Goal: Information Seeking & Learning: Learn about a topic

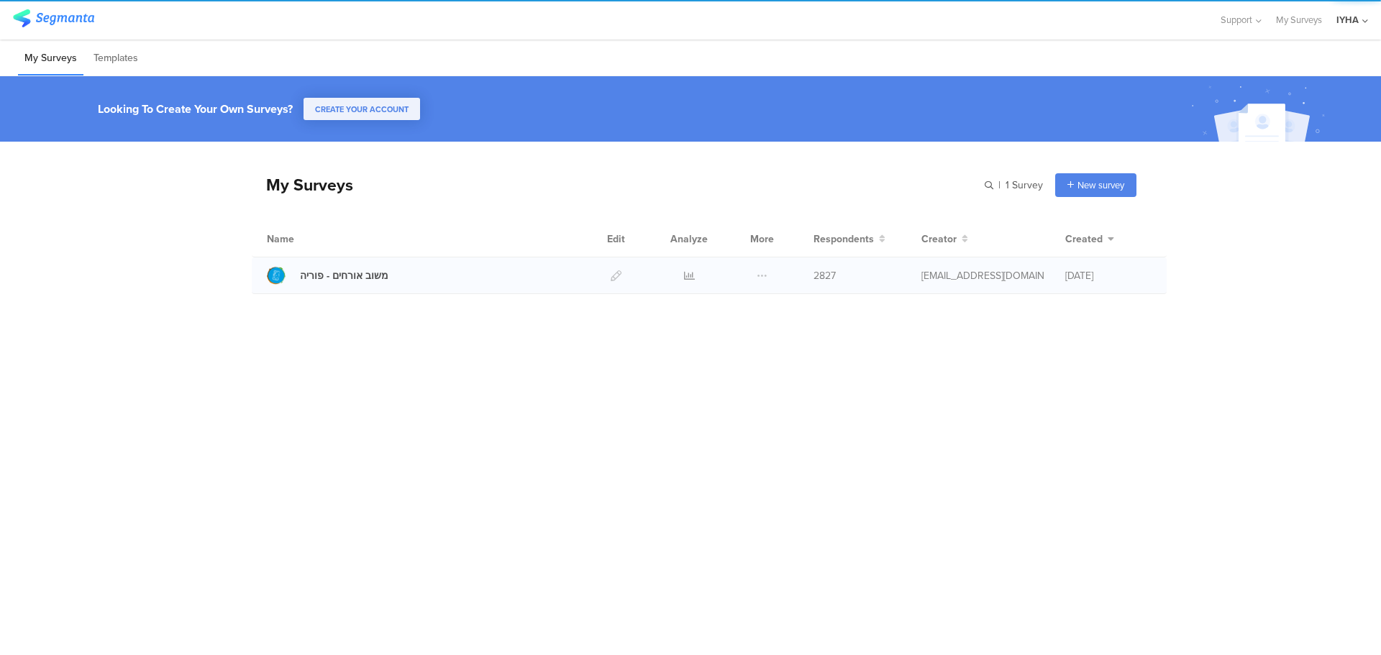
click at [683, 272] on div at bounding box center [689, 276] width 43 height 36
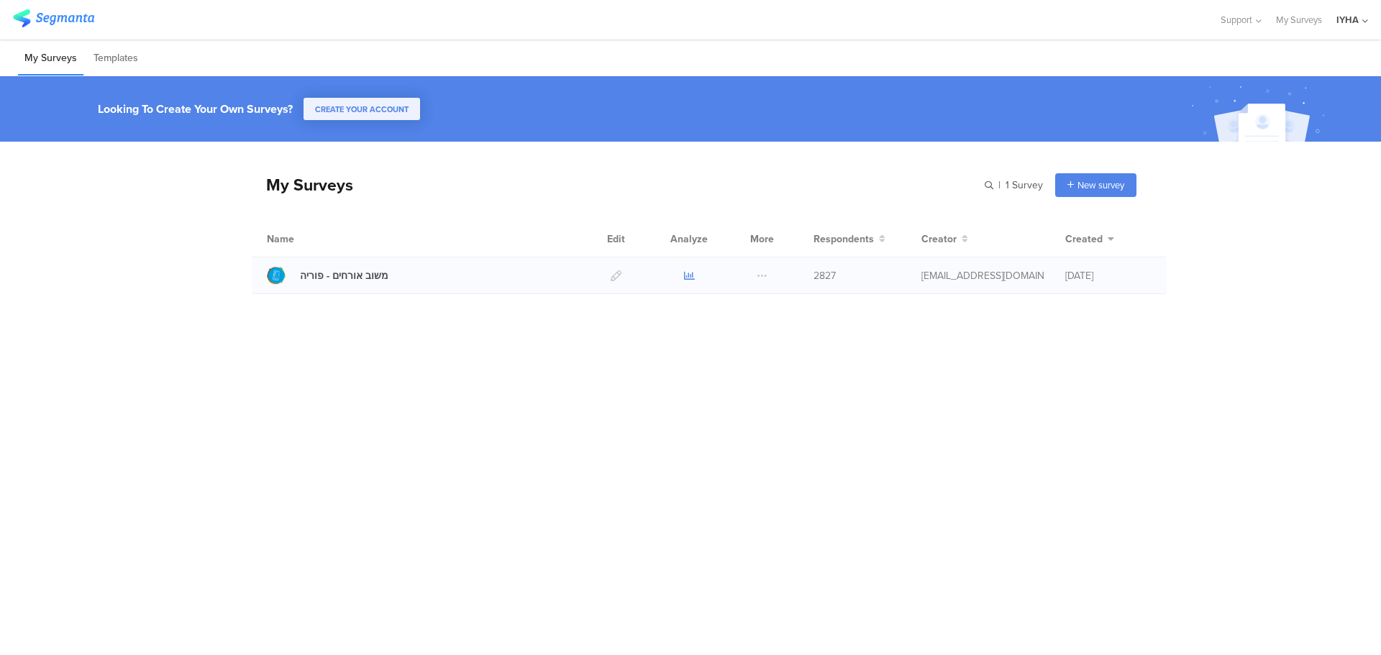
click at [686, 274] on icon at bounding box center [689, 276] width 11 height 11
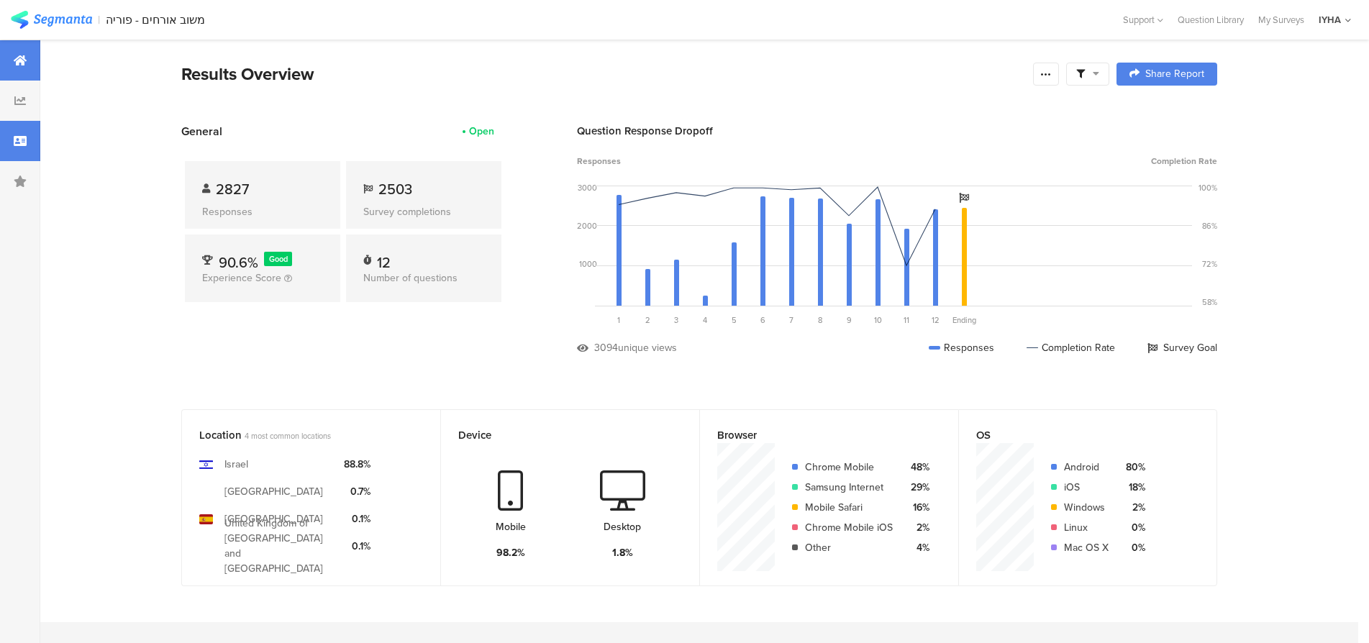
click at [26, 141] on icon at bounding box center [20, 141] width 13 height 12
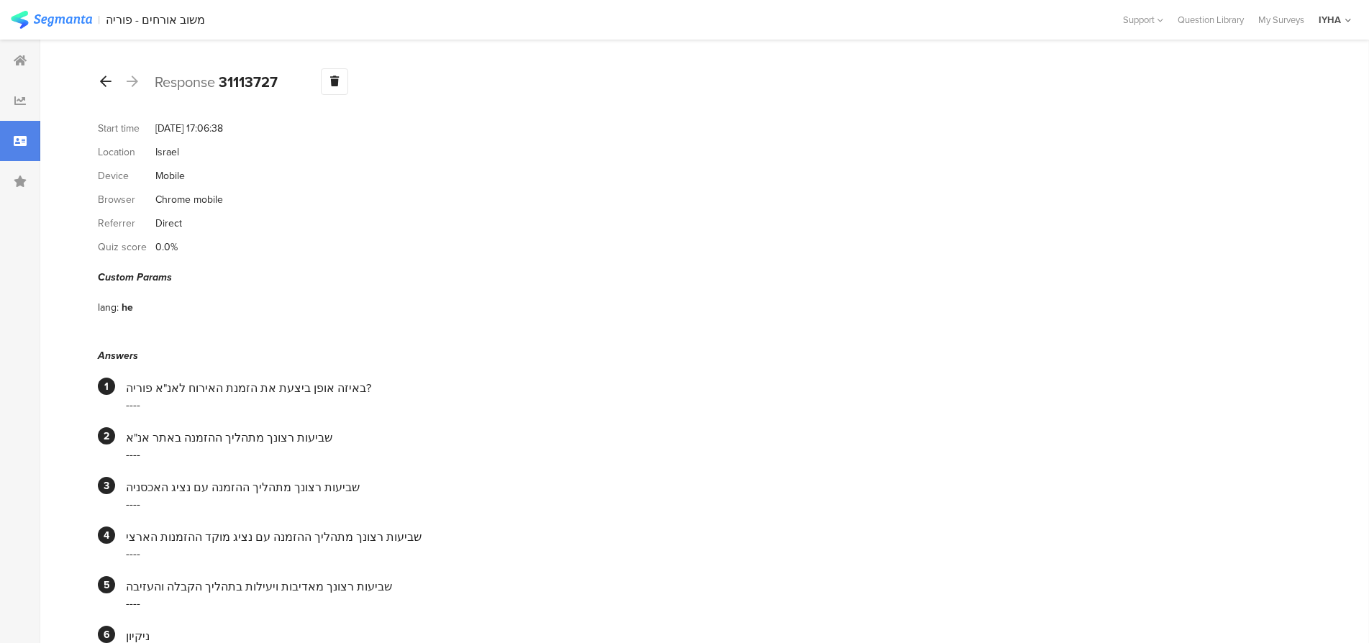
click at [101, 85] on icon at bounding box center [106, 81] width 12 height 13
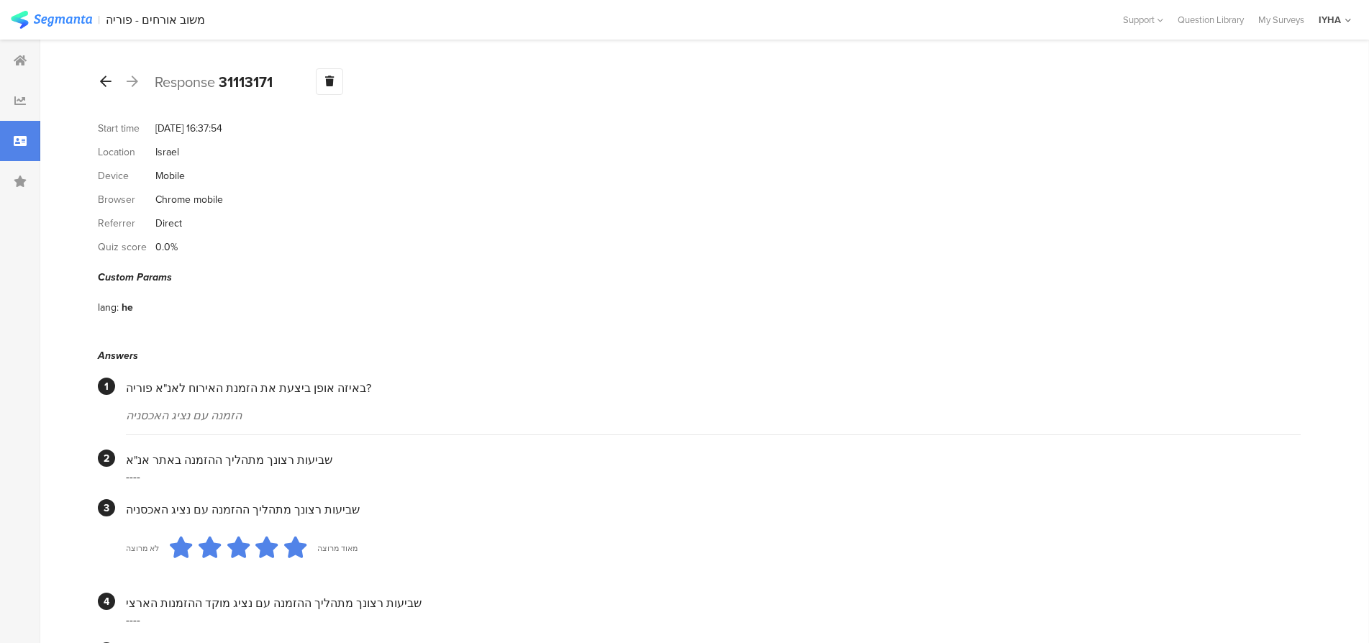
click at [99, 77] on div at bounding box center [106, 82] width 16 height 23
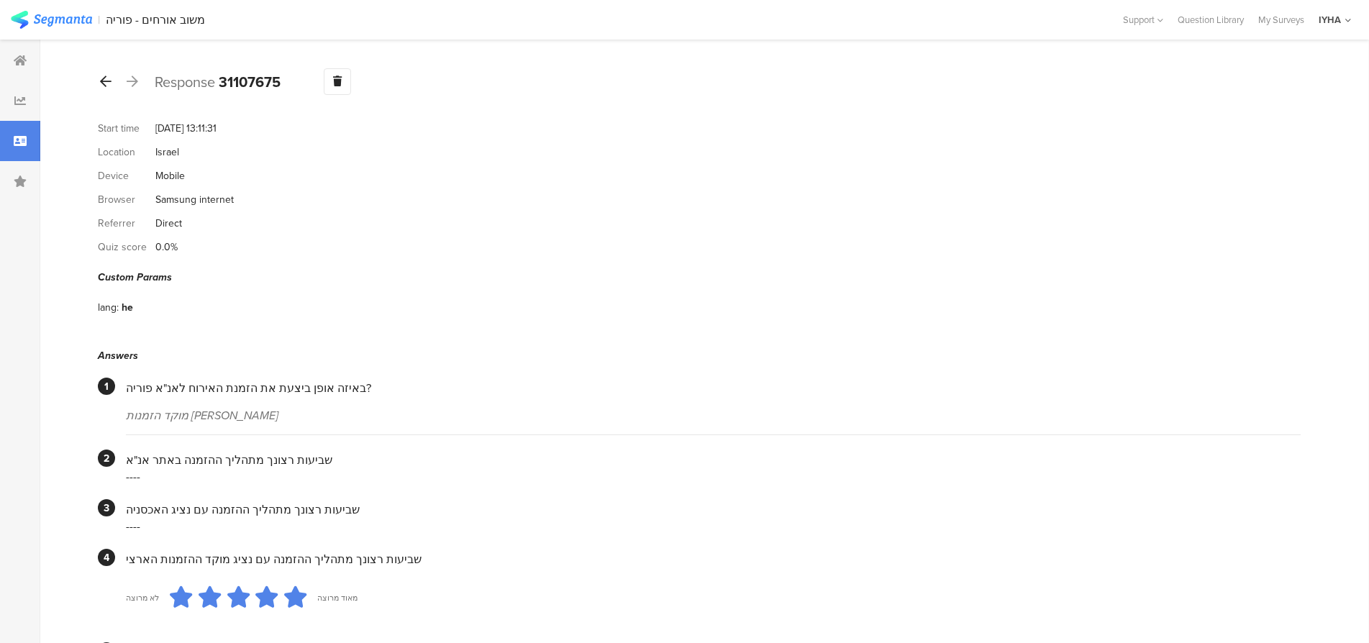
click at [107, 83] on icon at bounding box center [106, 81] width 12 height 13
click at [107, 85] on icon at bounding box center [106, 81] width 12 height 13
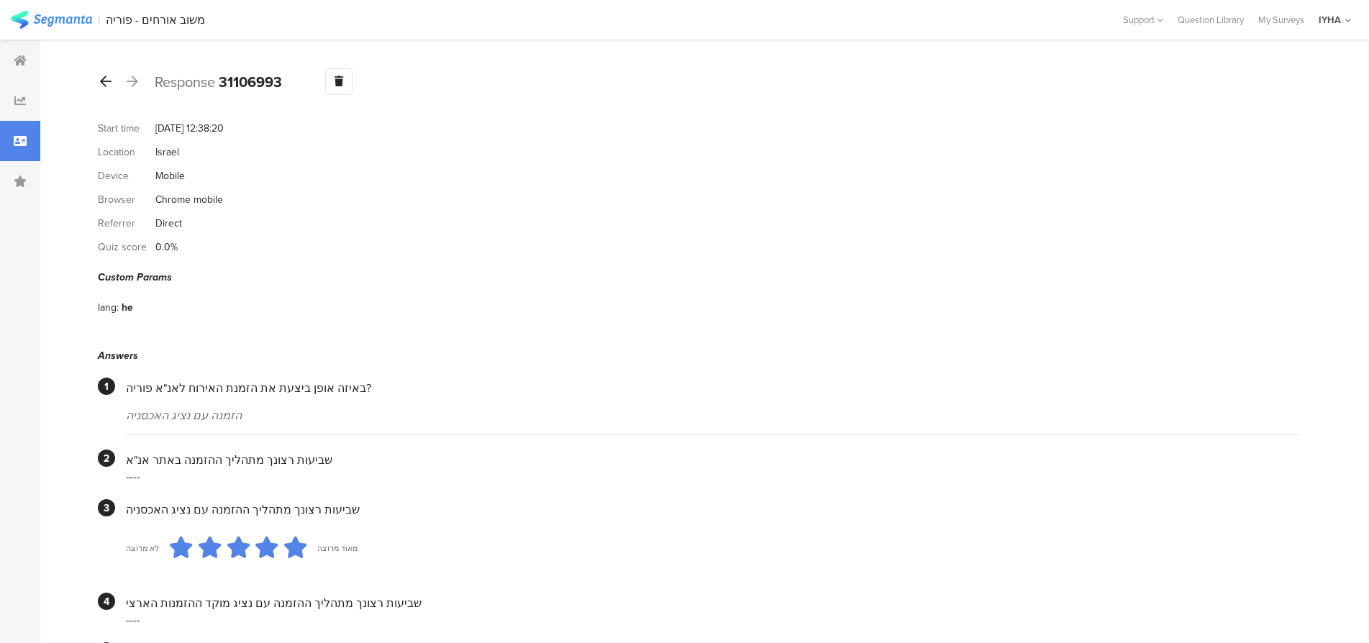
click at [107, 80] on icon at bounding box center [106, 81] width 12 height 13
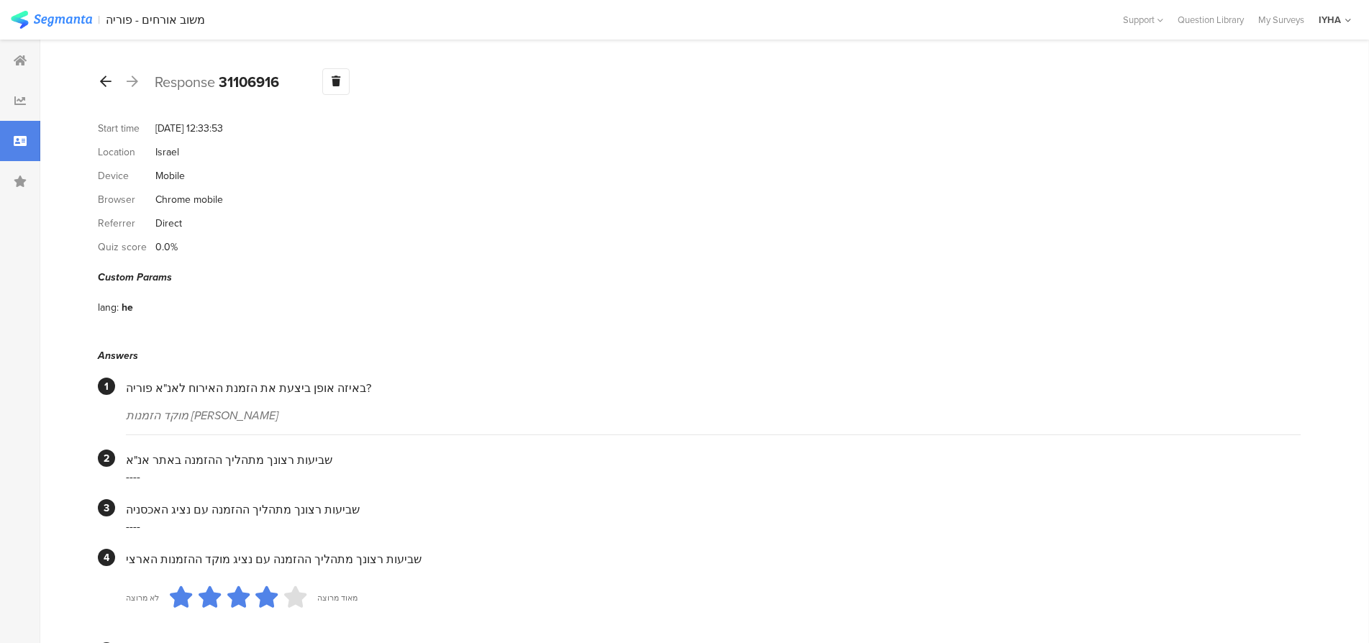
click at [108, 83] on icon at bounding box center [106, 81] width 12 height 13
click at [104, 83] on icon at bounding box center [106, 81] width 12 height 13
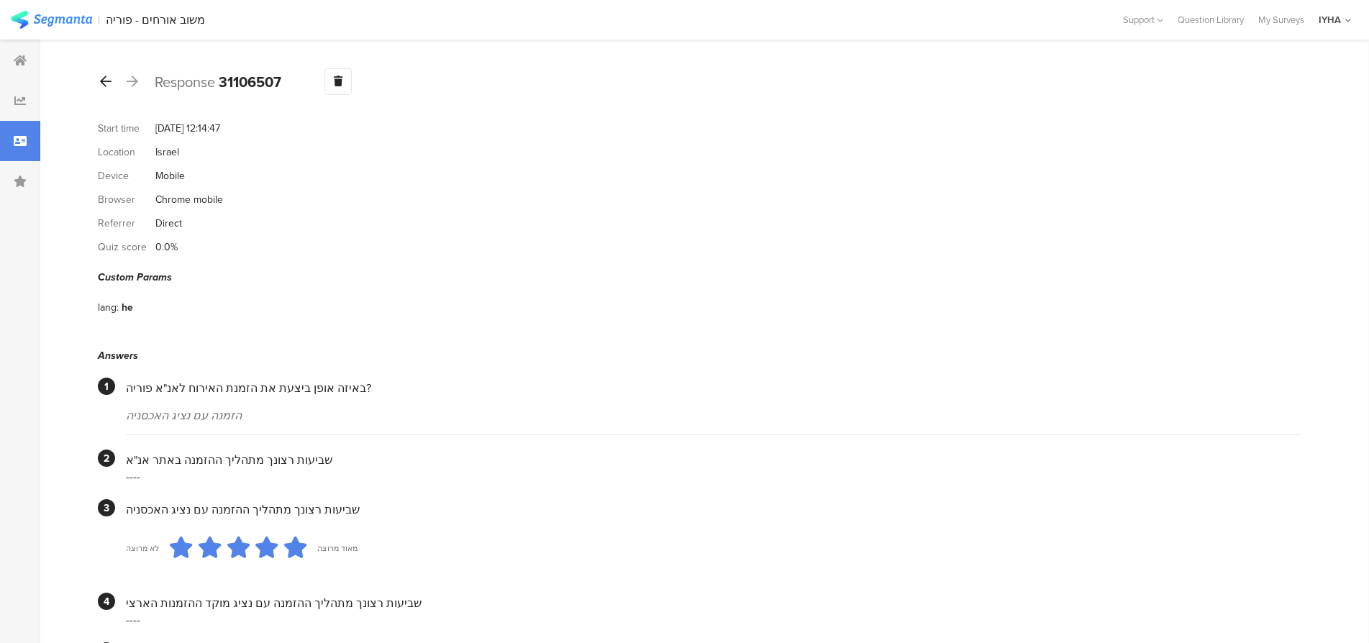
click at [109, 81] on icon at bounding box center [106, 81] width 12 height 13
click at [113, 81] on div at bounding box center [106, 82] width 16 height 23
click at [106, 85] on icon at bounding box center [106, 81] width 12 height 13
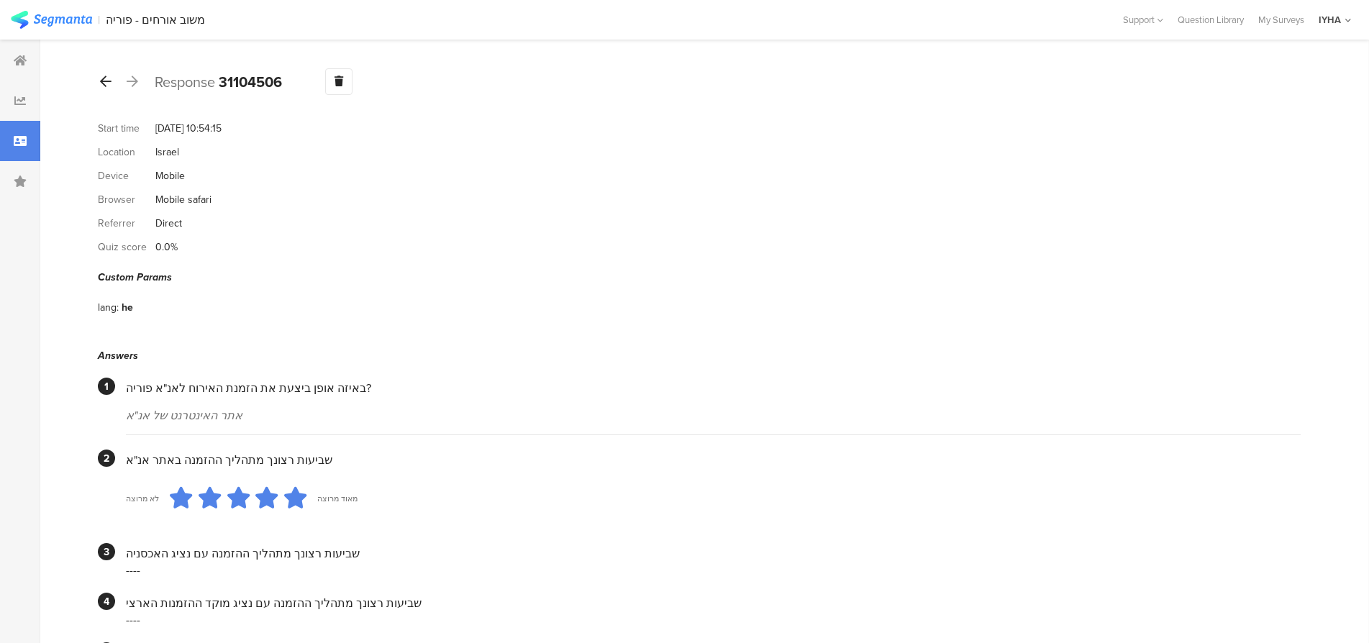
click at [99, 78] on div at bounding box center [106, 82] width 16 height 23
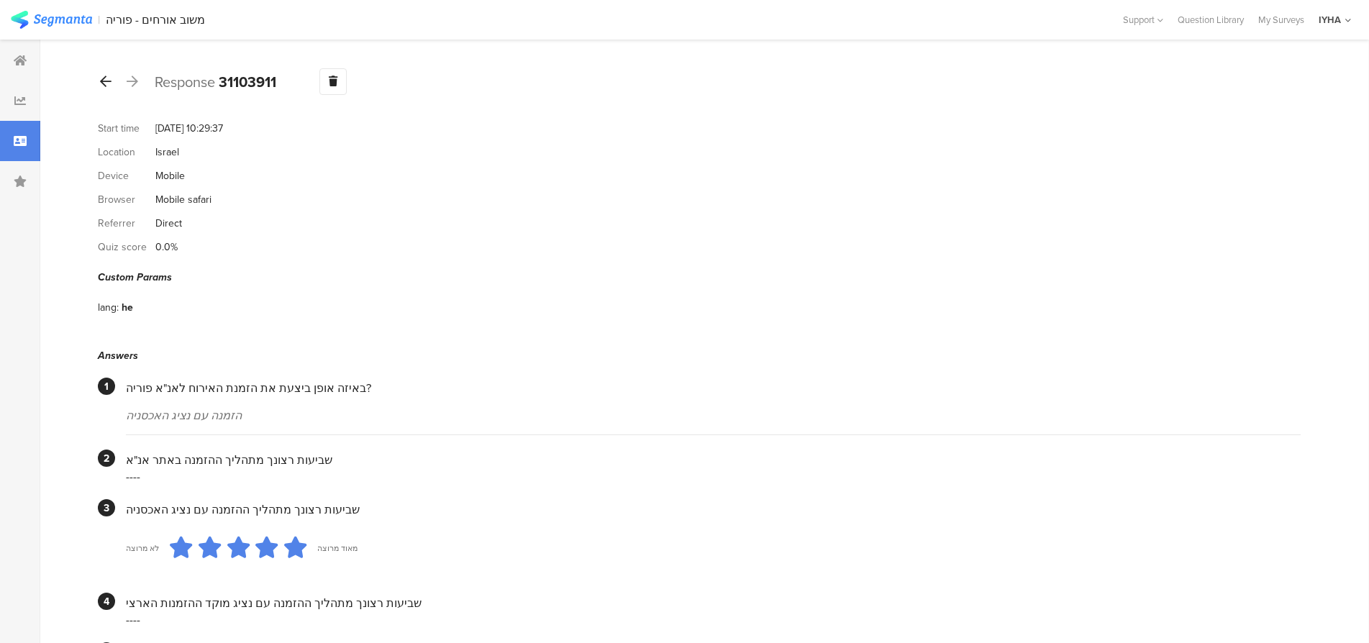
click at [104, 78] on icon at bounding box center [106, 81] width 12 height 13
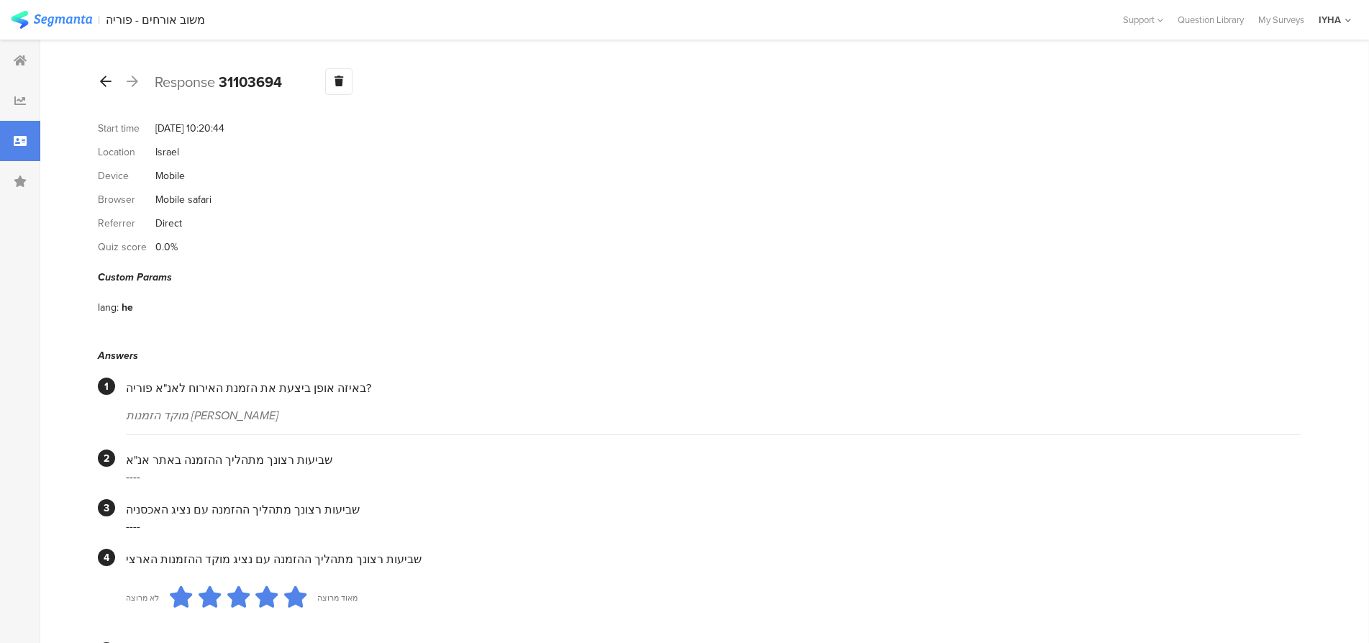
click at [104, 81] on icon at bounding box center [106, 81] width 12 height 13
click at [106, 84] on icon at bounding box center [106, 81] width 12 height 13
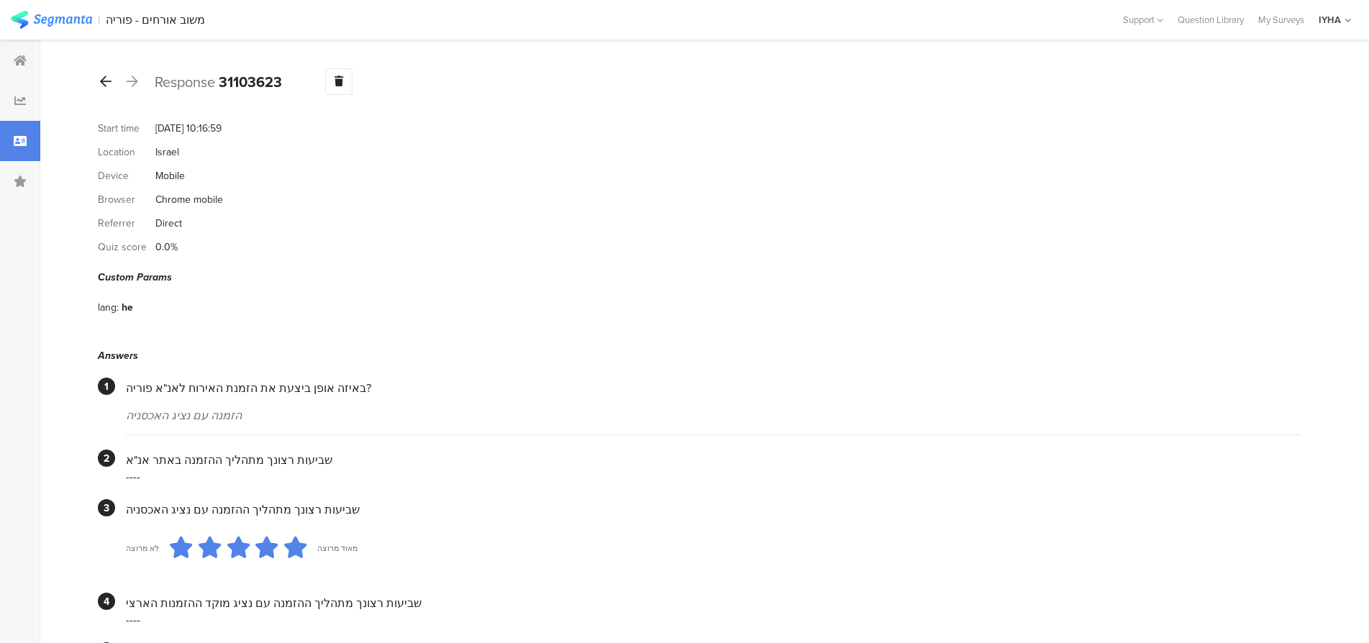
click at [104, 86] on icon at bounding box center [106, 81] width 12 height 13
click at [106, 78] on icon at bounding box center [106, 81] width 12 height 13
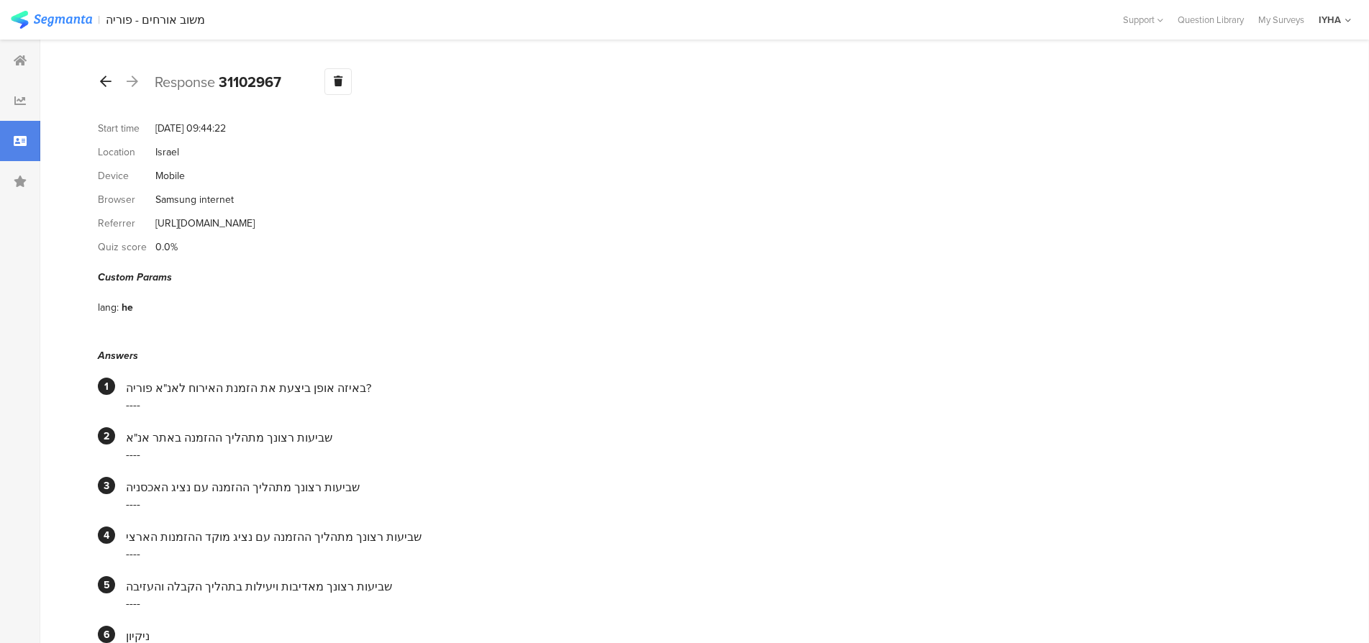
click at [101, 80] on icon at bounding box center [106, 81] width 12 height 13
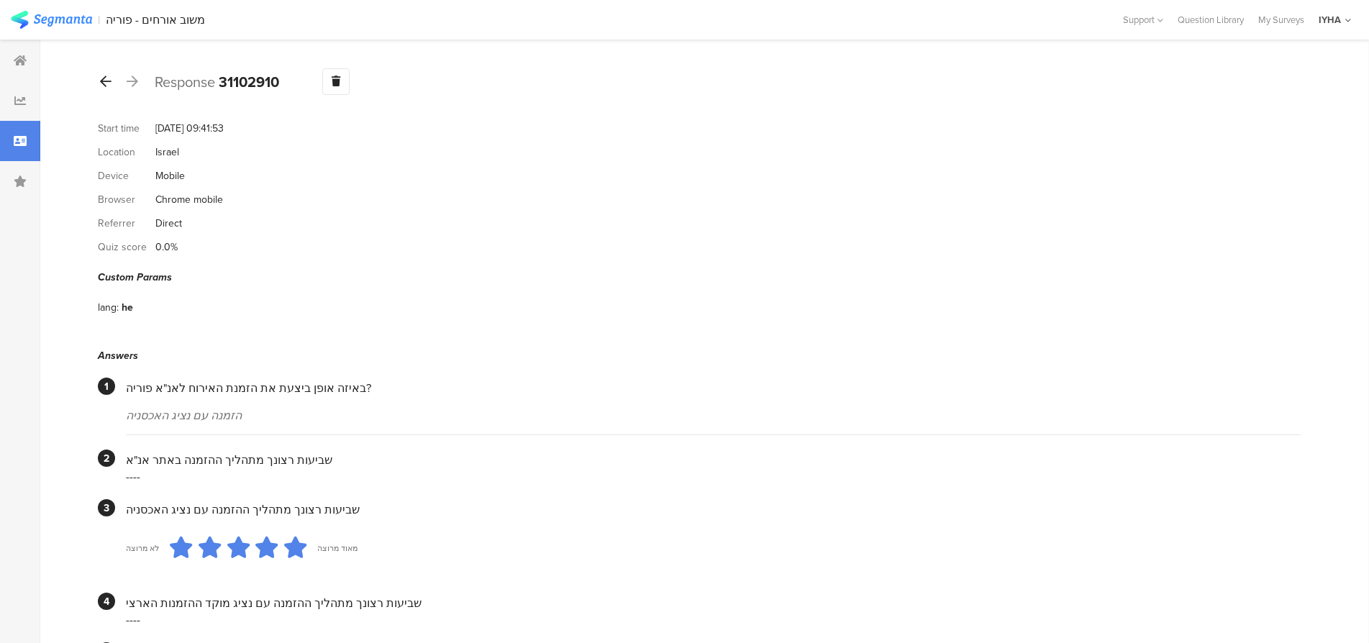
click at [110, 78] on icon at bounding box center [106, 81] width 12 height 13
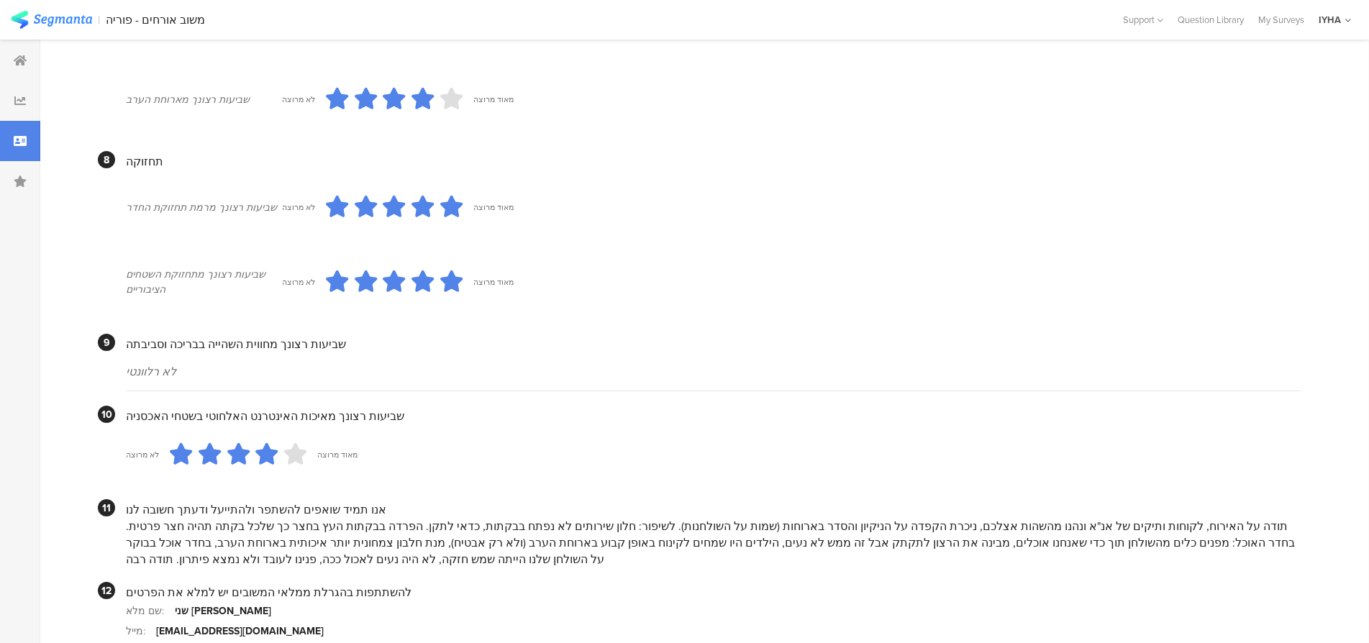
scroll to position [1254, 0]
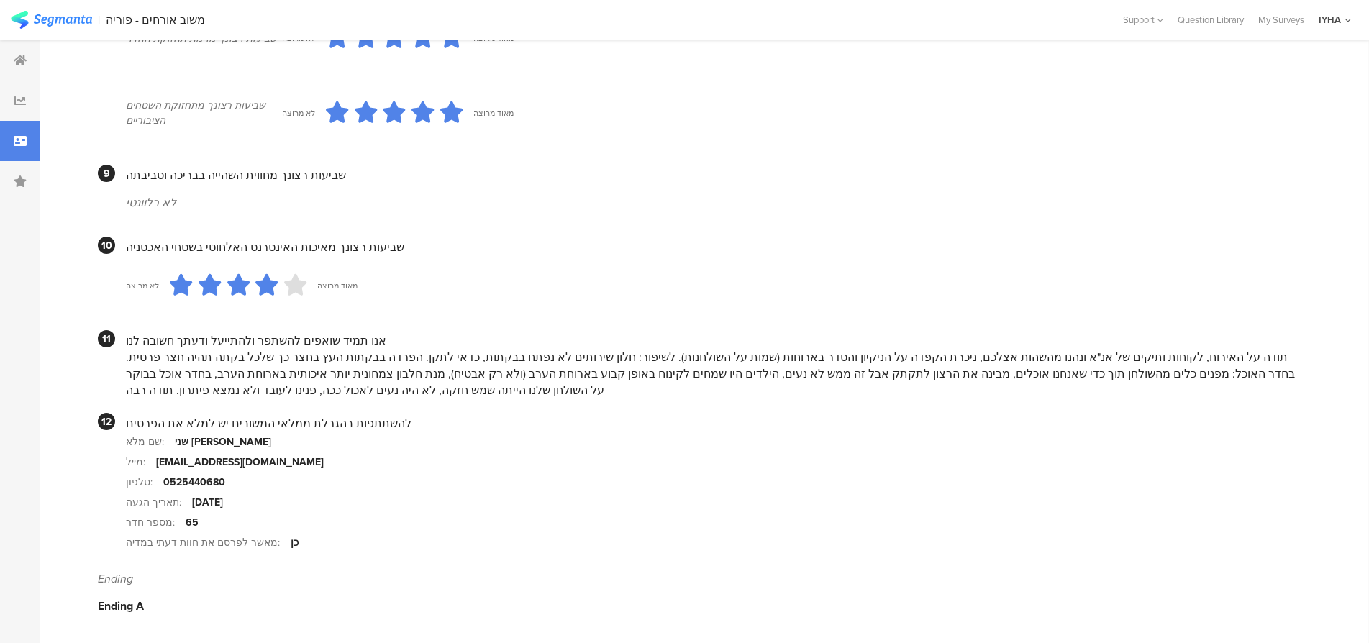
drag, startPoint x: 339, startPoint y: 315, endPoint x: 761, endPoint y: 360, distance: 424.1
click at [761, 360] on div "תודה על האירוח, לקוחות ותיקים של אנ"א ונהנו מהשהות אצלכם, ניכרת הקפדה על הניקיו…" at bounding box center [713, 374] width 1175 height 50
drag, startPoint x: 781, startPoint y: 300, endPoint x: 555, endPoint y: 367, distance: 235.6
click at [555, 367] on div "תודה על האירוח, לקוחות ותיקים של אנ"א ונהנו מהשהות אצלכם, ניכרת הקפדה על הניקיו…" at bounding box center [713, 374] width 1175 height 50
drag, startPoint x: 555, startPoint y: 367, endPoint x: 286, endPoint y: 373, distance: 269.2
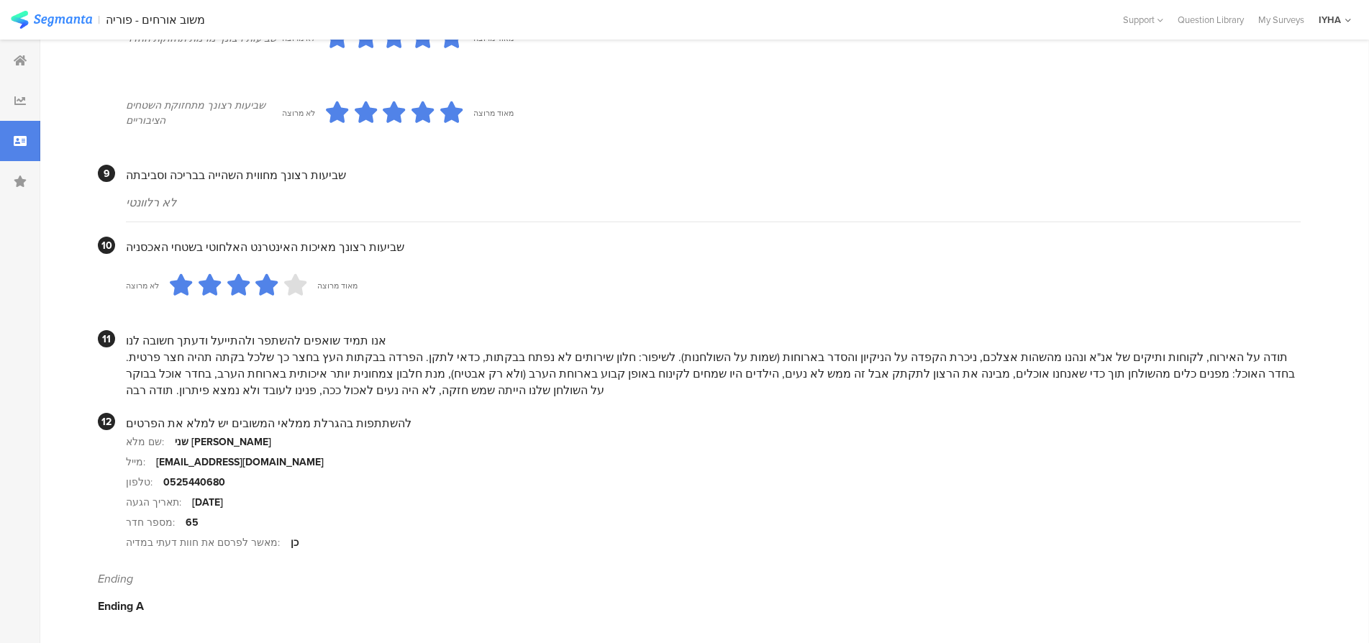
click at [286, 373] on div "תודה על האירוח, לקוחות ותיקים של אנ"א ונהנו מהשהות אצלכם, ניכרת הקפדה על הניקיו…" at bounding box center [713, 374] width 1175 height 50
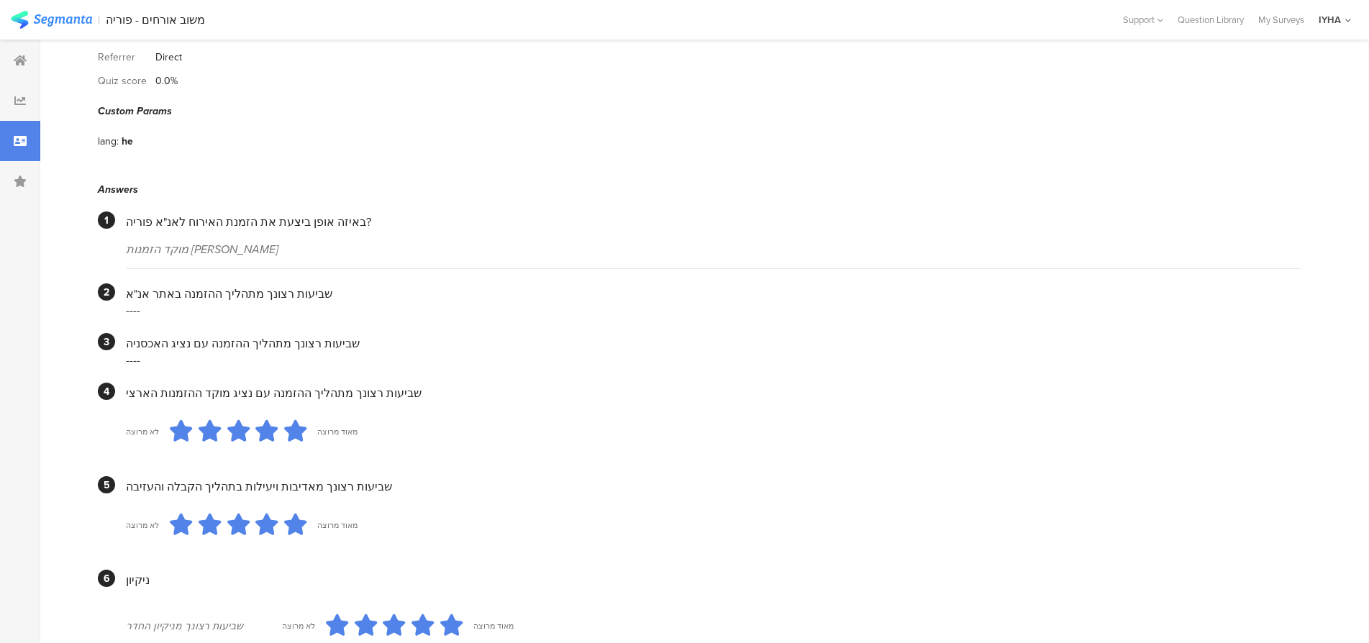
scroll to position [0, 0]
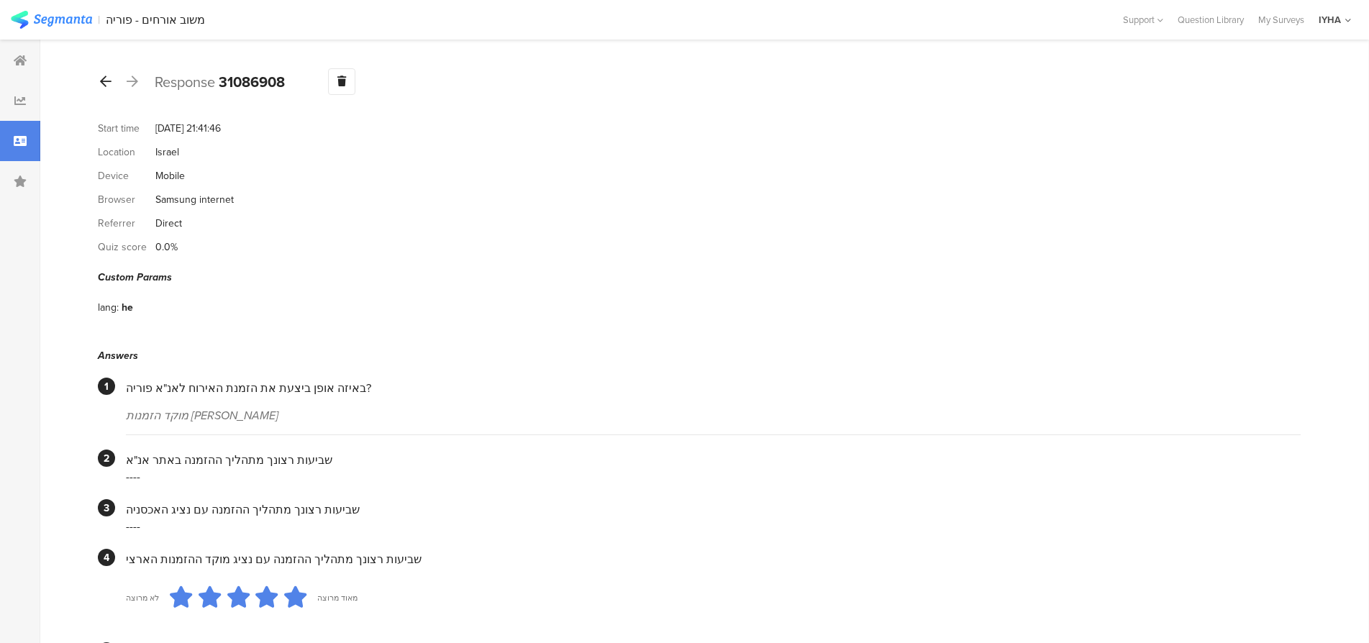
click at [104, 76] on icon at bounding box center [106, 81] width 12 height 13
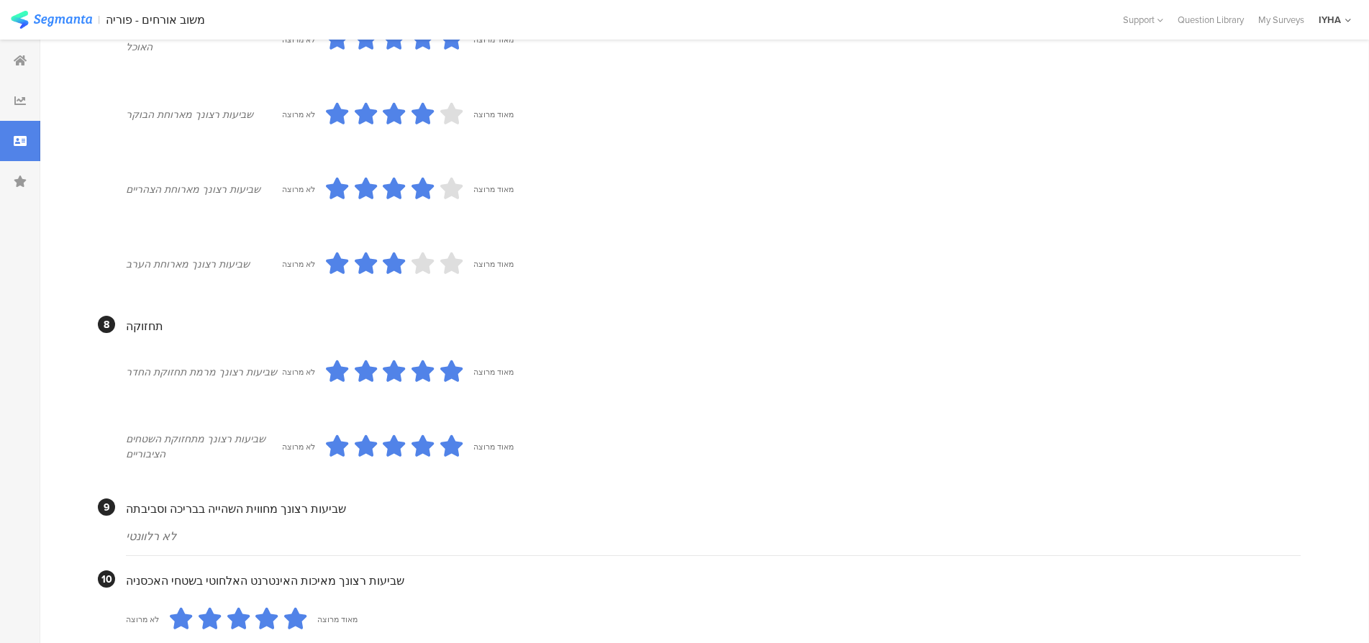
scroll to position [1223, 0]
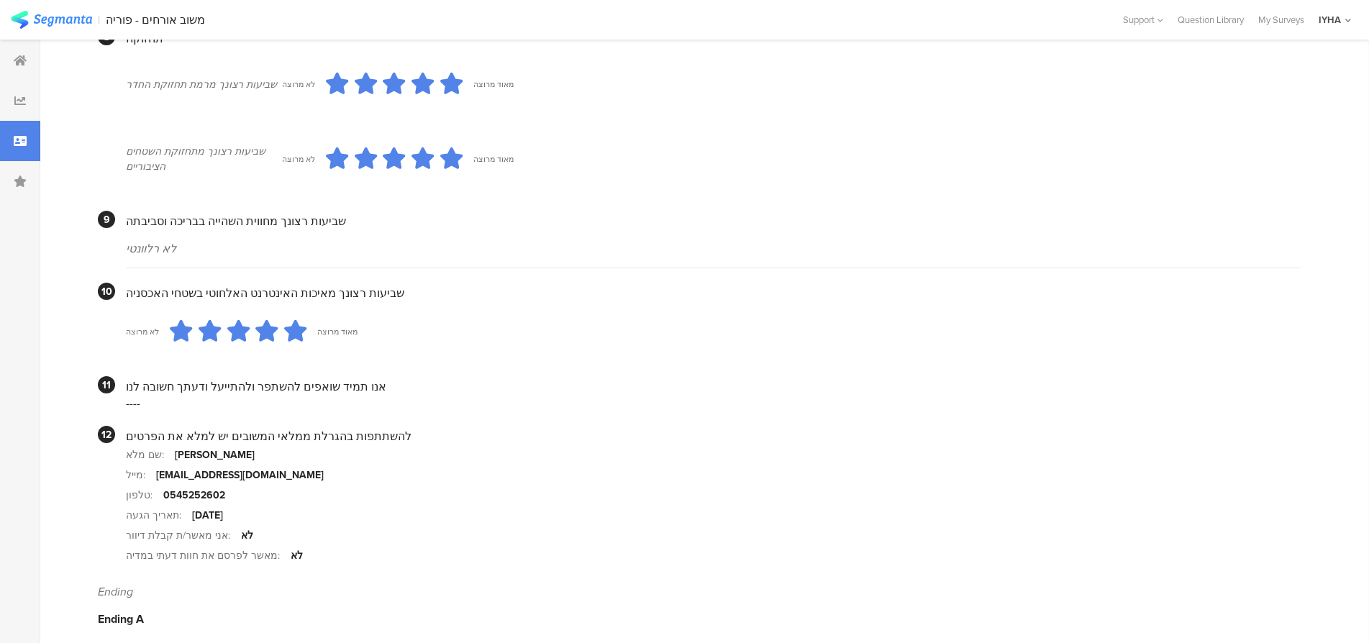
drag, startPoint x: 171, startPoint y: 290, endPoint x: 571, endPoint y: 242, distance: 402.9
click at [571, 242] on div "לא רלוונטי" at bounding box center [713, 248] width 1175 height 17
